Goal: Task Accomplishment & Management: Manage account settings

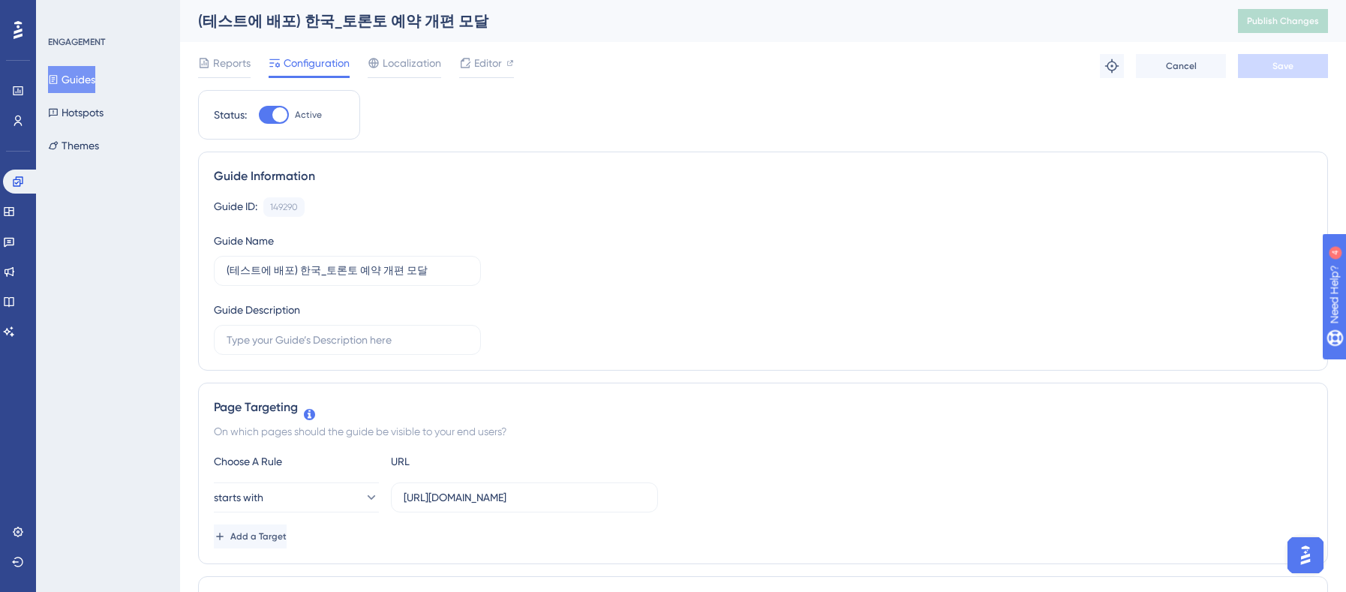
click at [266, 118] on div at bounding box center [274, 115] width 30 height 18
click at [259, 116] on input "Active" at bounding box center [258, 115] width 1 height 1
checkbox input "false"
click at [1104, 68] on button "Save" at bounding box center [1283, 66] width 90 height 24
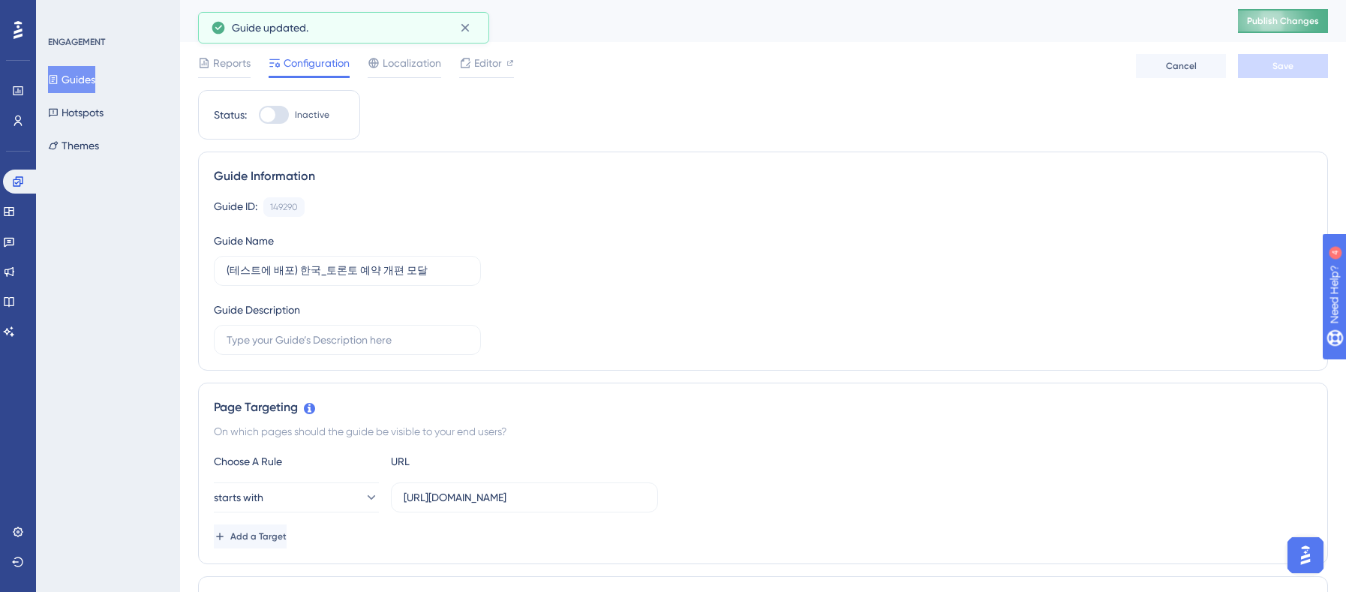
click at [1104, 25] on span "Publish Changes" at bounding box center [1283, 21] width 72 height 12
click at [84, 68] on button "Guides" at bounding box center [71, 79] width 47 height 27
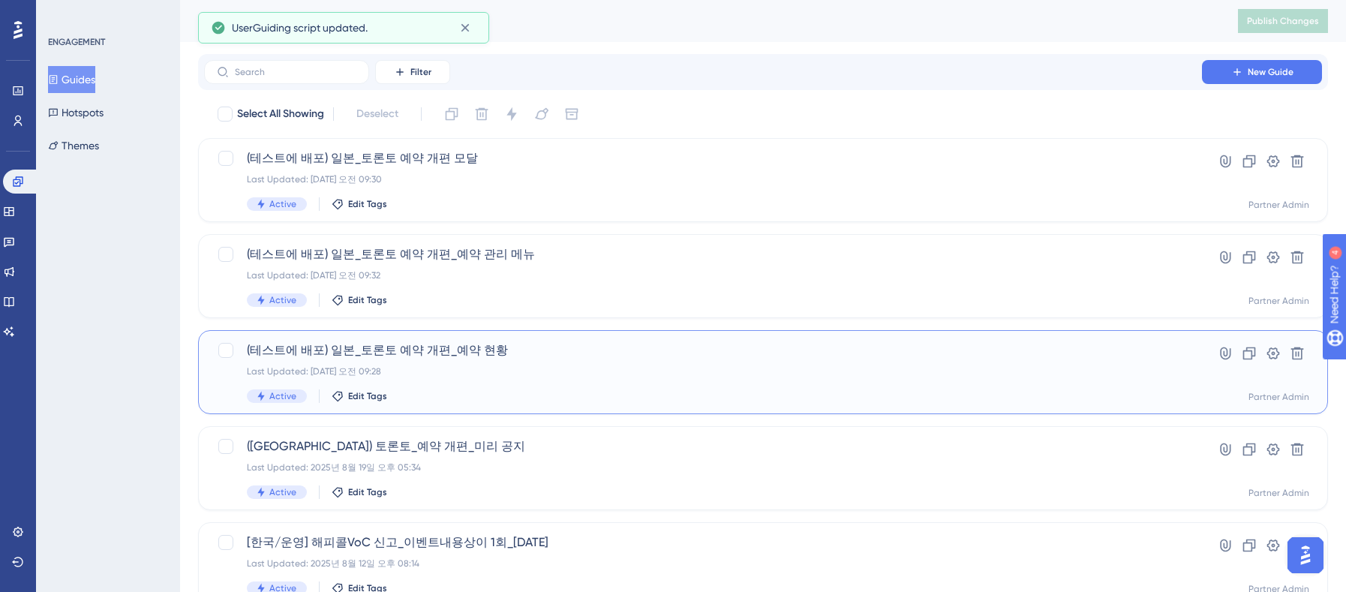
click at [579, 358] on span "(테스트에 배포) 일본_토론토 예약 개편_예약 현황" at bounding box center [703, 350] width 912 height 18
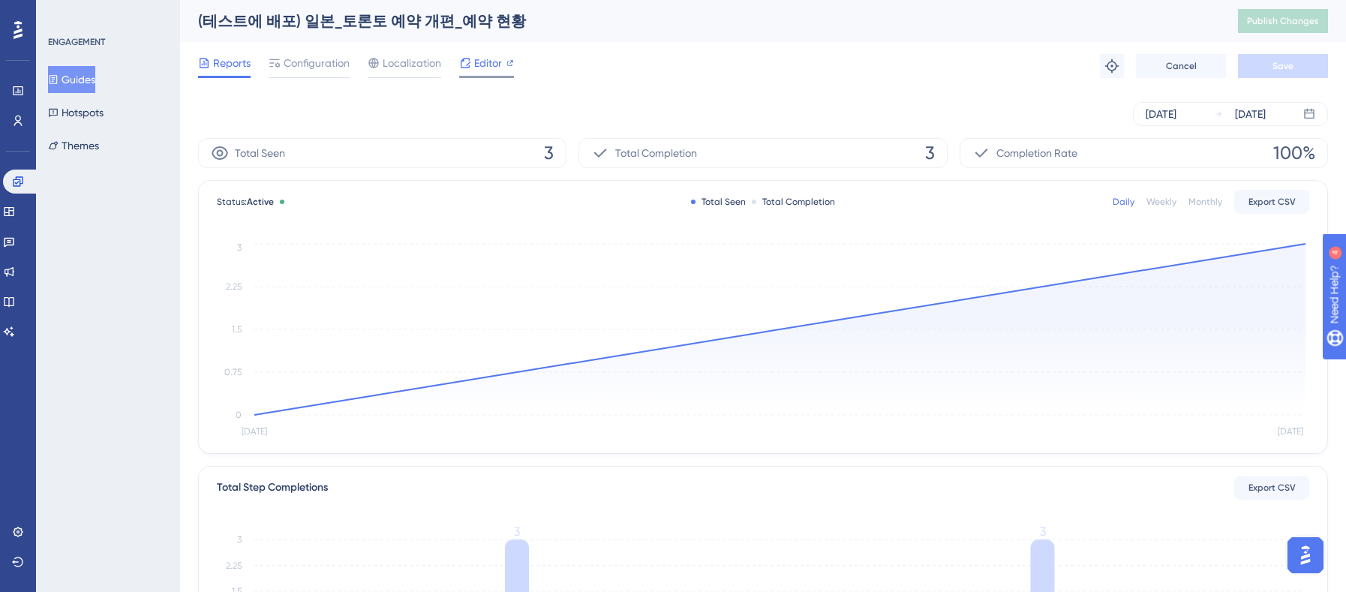
click at [492, 68] on span "Editor" at bounding box center [488, 63] width 28 height 18
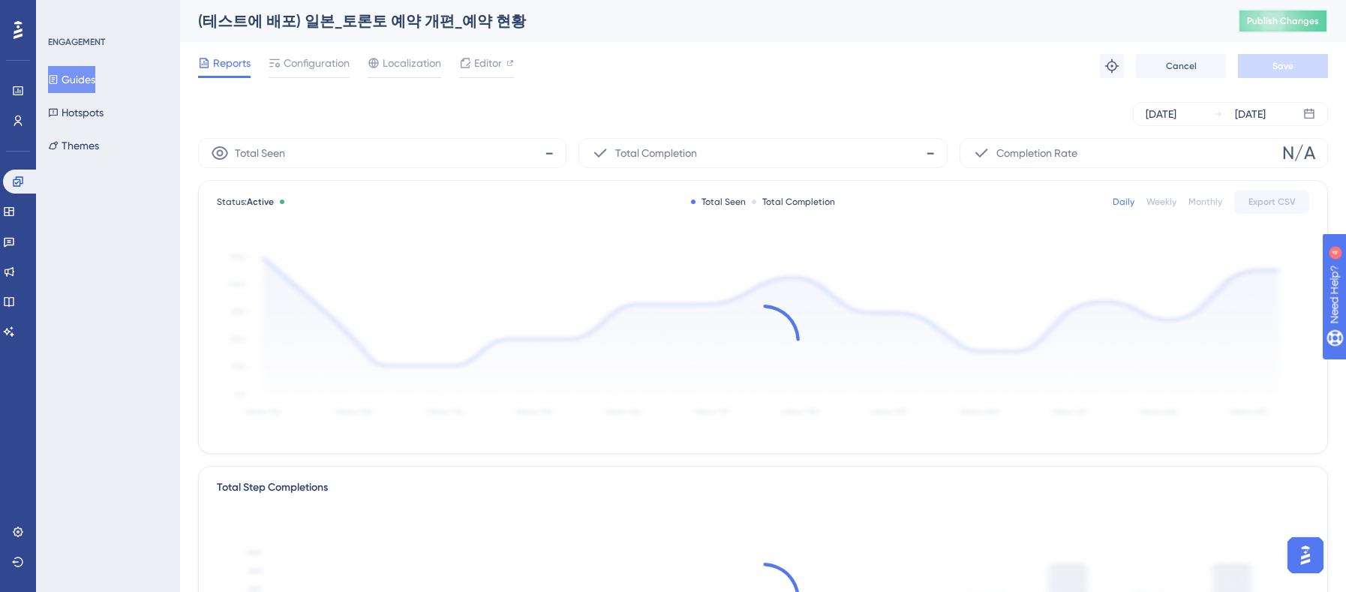
click at [1104, 20] on span "Publish Changes" at bounding box center [1283, 21] width 72 height 12
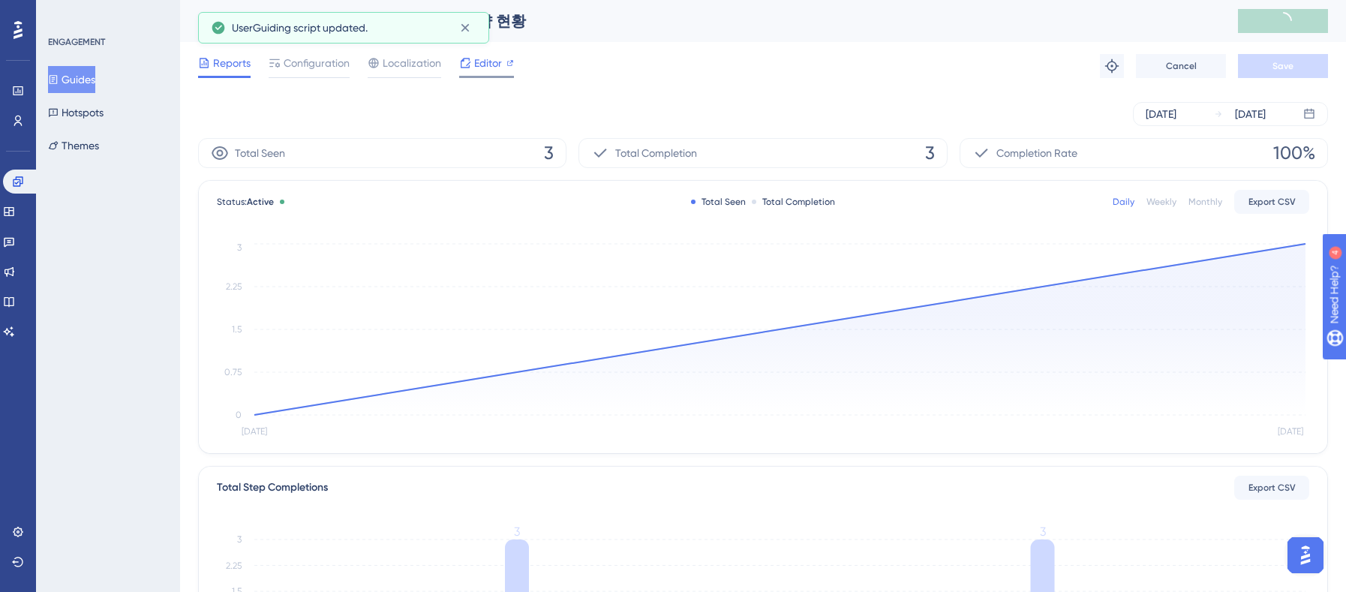
click at [478, 67] on span "Editor" at bounding box center [488, 63] width 28 height 18
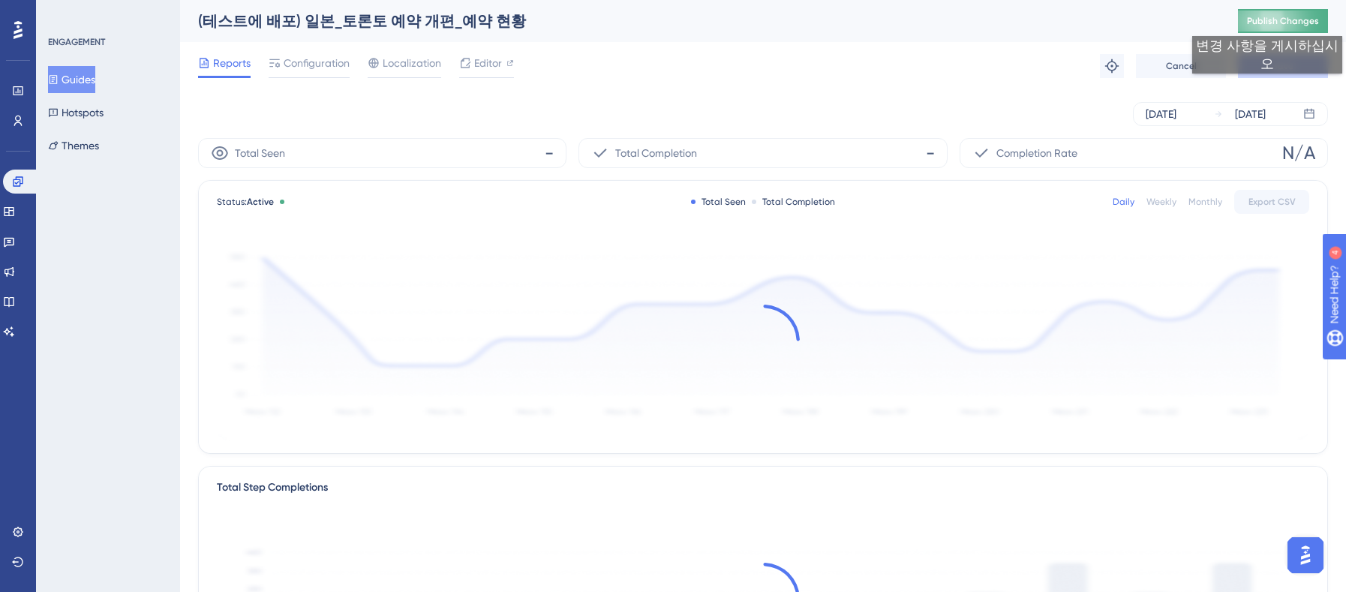
click at [1104, 21] on span "Publish Changes" at bounding box center [1283, 21] width 72 height 12
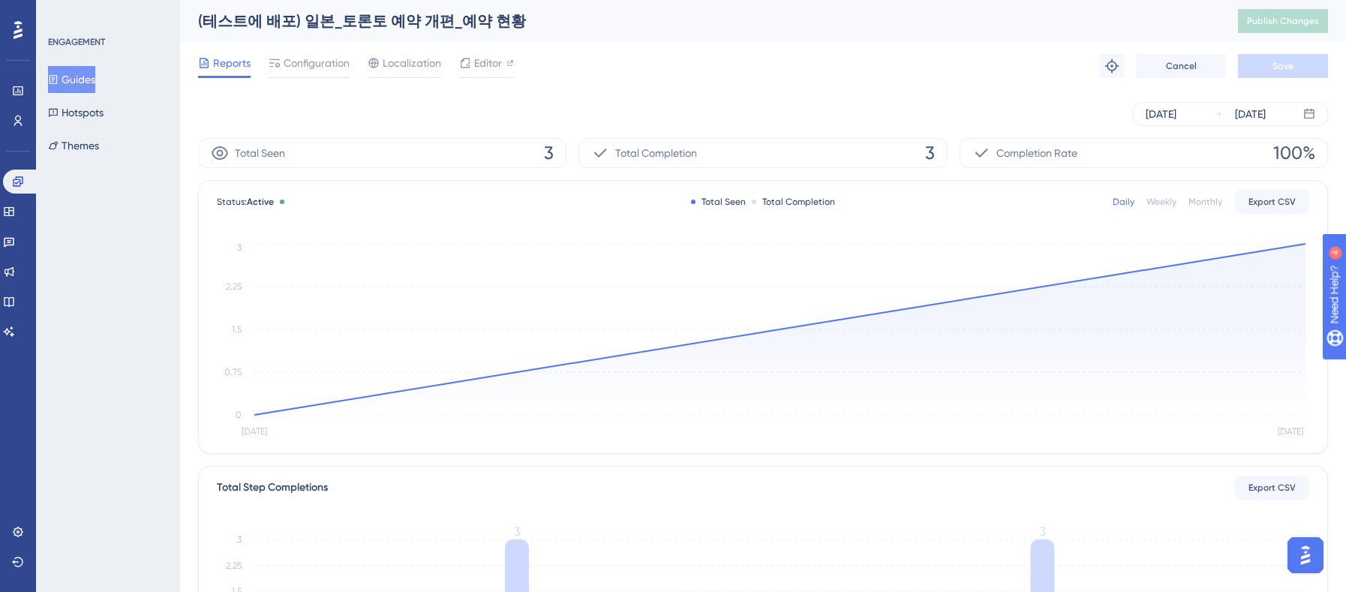
click at [93, 75] on button "Guides" at bounding box center [71, 79] width 47 height 27
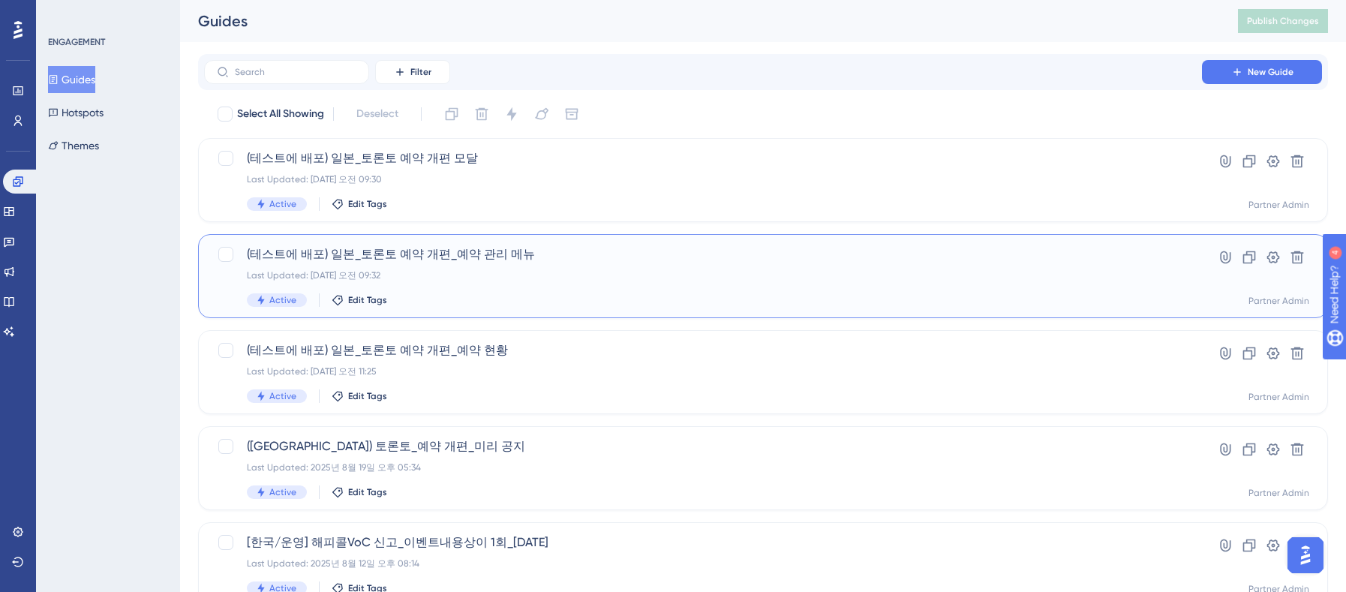
click at [542, 278] on div "Last Updated: 2025년 8월 22일 오전 09:32" at bounding box center [703, 275] width 912 height 12
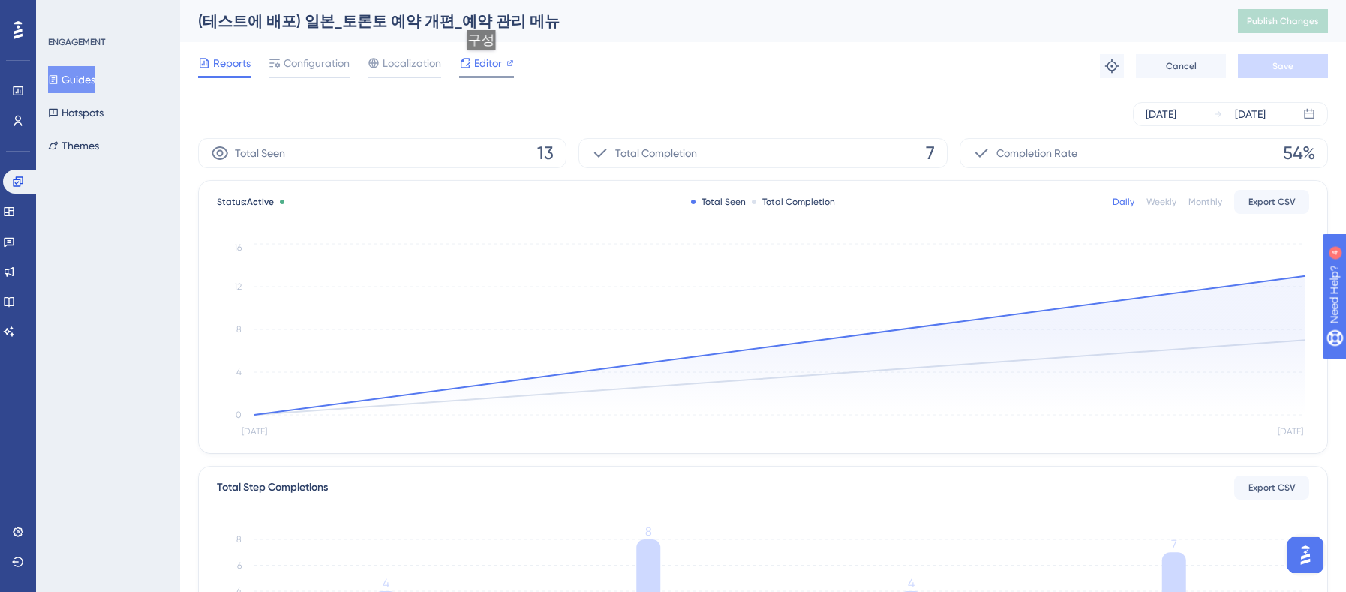
click at [486, 65] on span "Editor" at bounding box center [488, 63] width 28 height 18
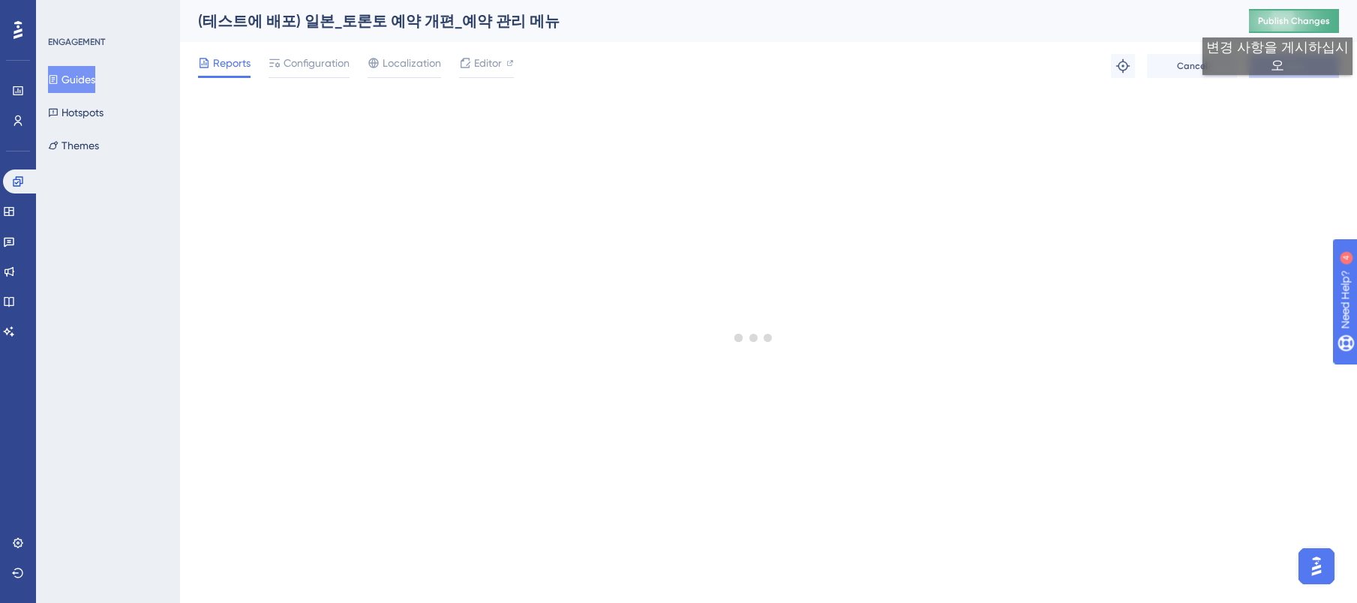
click at [1104, 23] on span "Publish Changes" at bounding box center [1294, 21] width 72 height 12
